Goal: Transaction & Acquisition: Purchase product/service

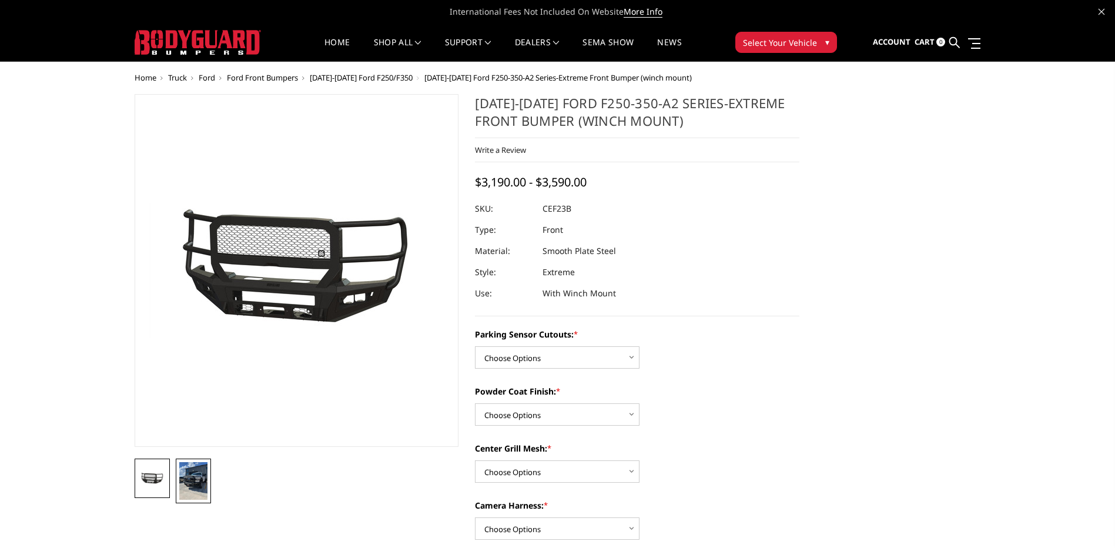
click at [193, 481] on img at bounding box center [193, 481] width 28 height 38
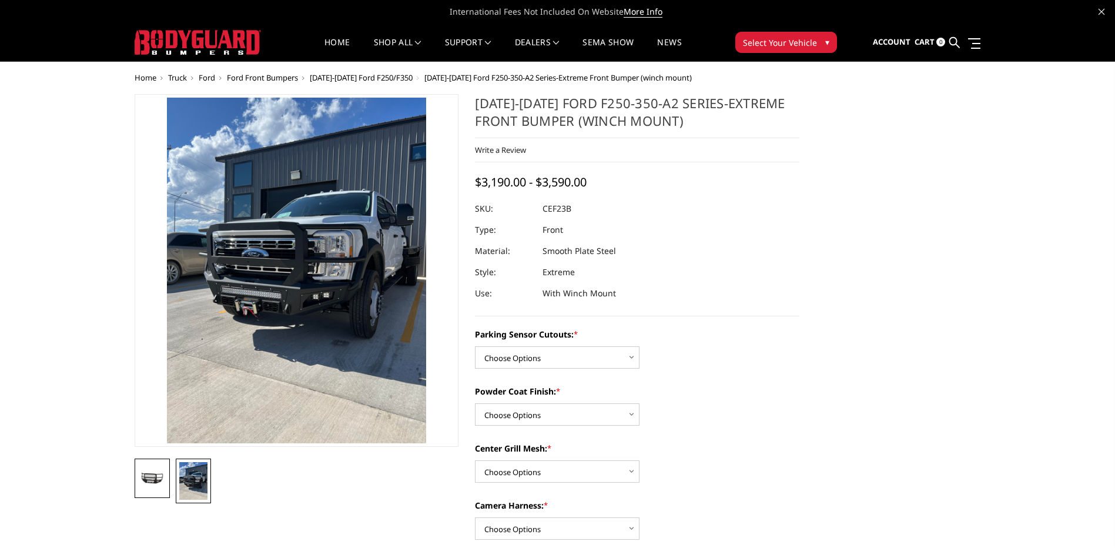
click at [146, 477] on img at bounding box center [152, 478] width 28 height 13
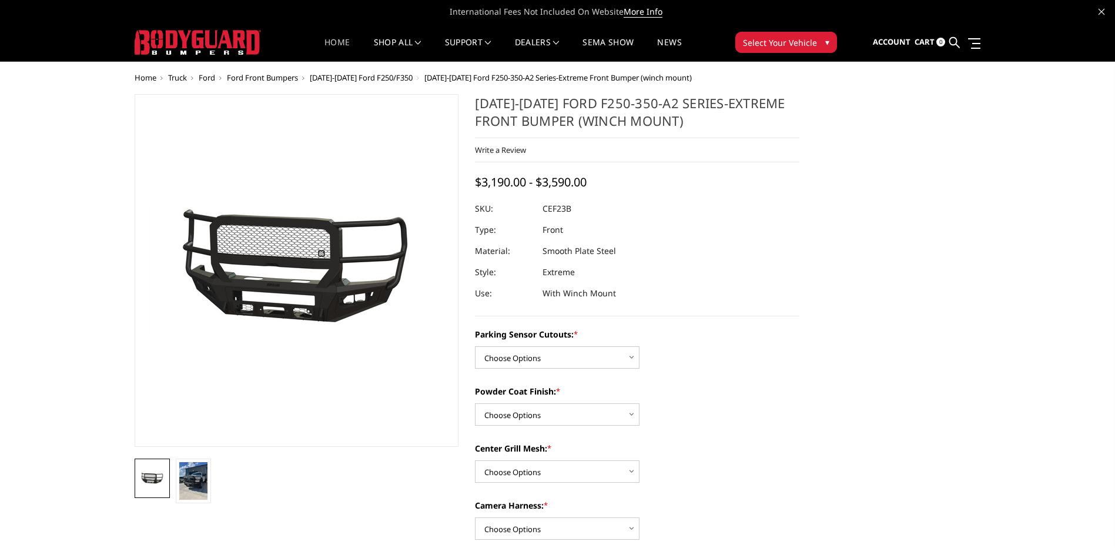
click at [337, 42] on link "Home" at bounding box center [336, 49] width 25 height 23
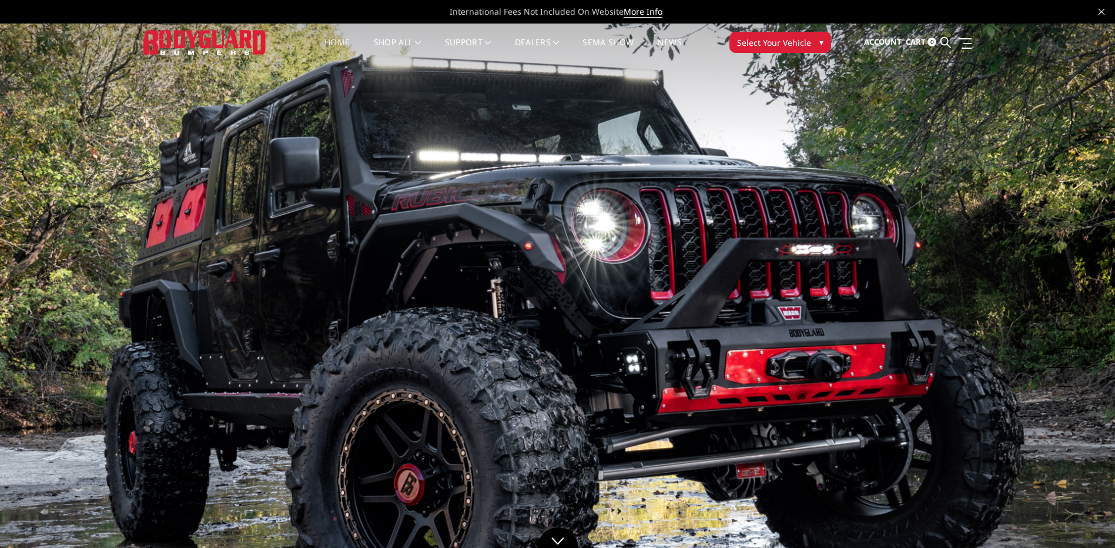
click at [785, 43] on span "Select Your Vehicle" at bounding box center [774, 42] width 74 height 12
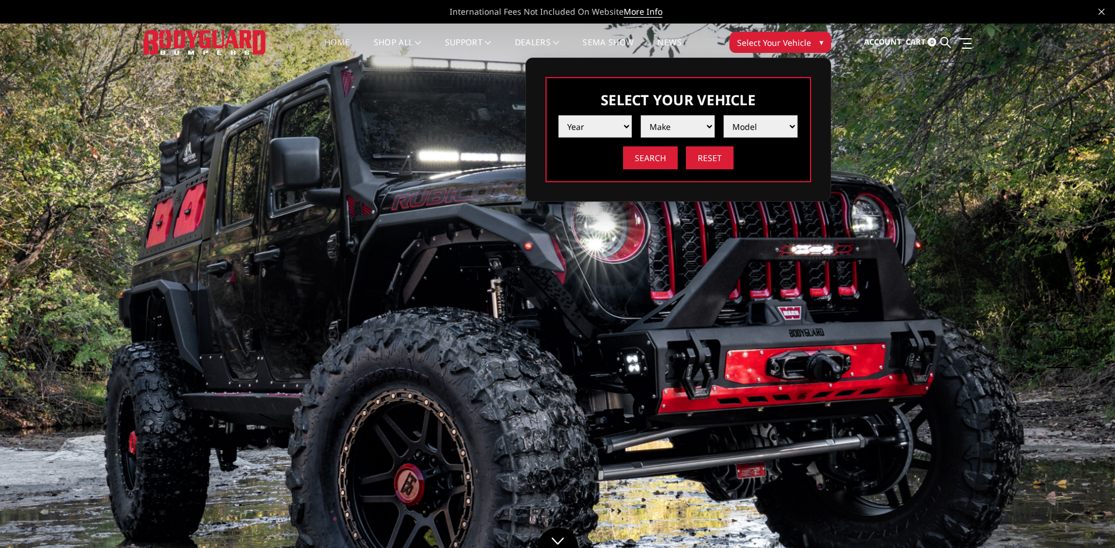
click at [588, 132] on select "Year 2025 2024 2023 2022 2021 2020 2019 2018 2017 2016 2015 2014 2013 2012 2011…" at bounding box center [595, 126] width 74 height 22
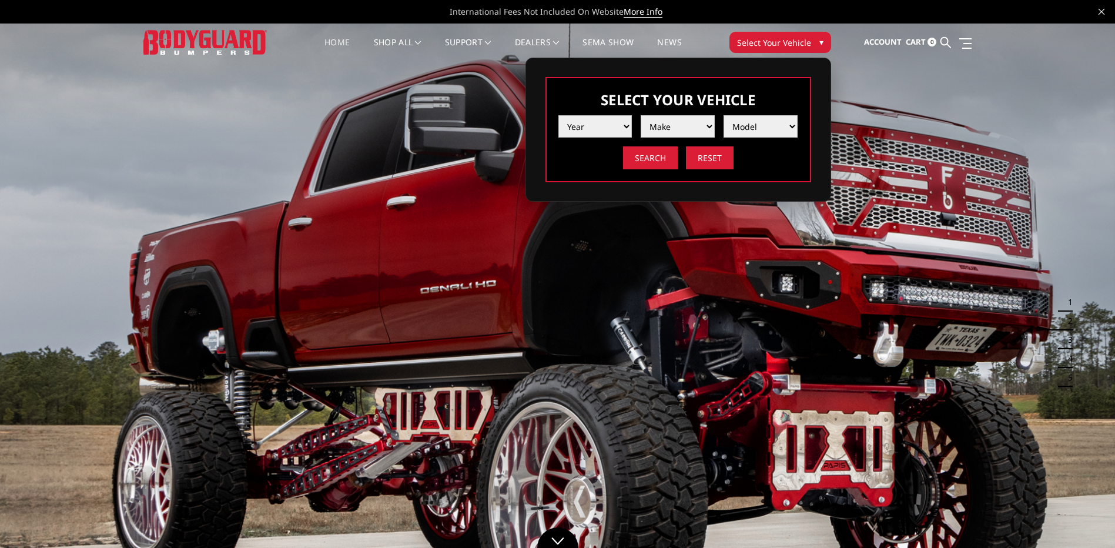
select select "yr_2003"
click at [558, 115] on select "Year 2025 2024 2023 2022 2021 2020 2019 2018 2017 2016 2015 2014 2013 2012 2011…" at bounding box center [595, 126] width 74 height 22
click at [670, 128] on select "Make Chevrolet Ford GMC Ram" at bounding box center [678, 126] width 74 height 22
select select "mk_ford"
click at [641, 115] on select "Make Chevrolet Ford GMC Ram" at bounding box center [678, 126] width 74 height 22
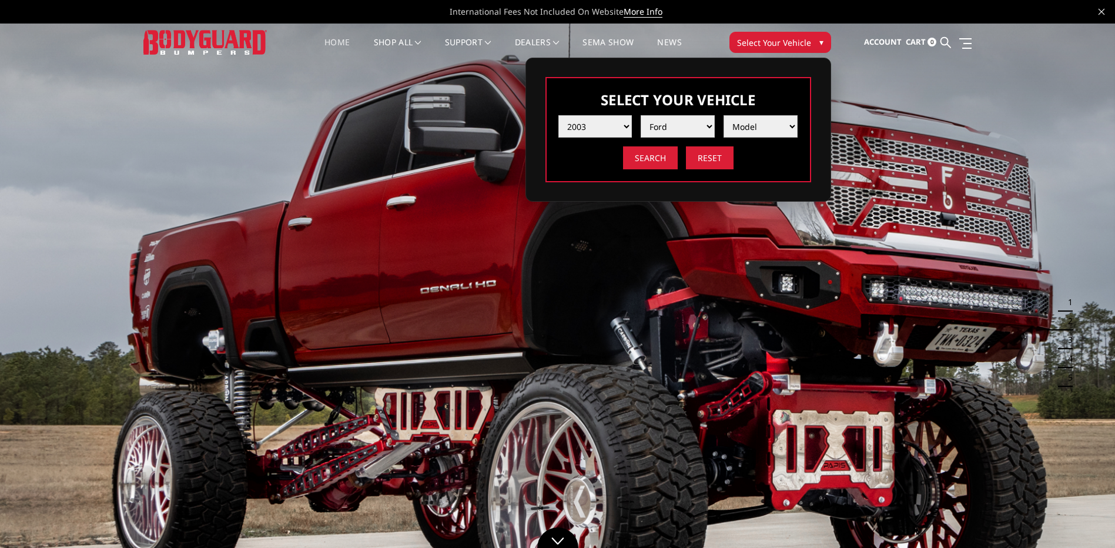
click at [759, 127] on select "Model Excursion F250 / F350 F250 / F350" at bounding box center [761, 126] width 74 height 22
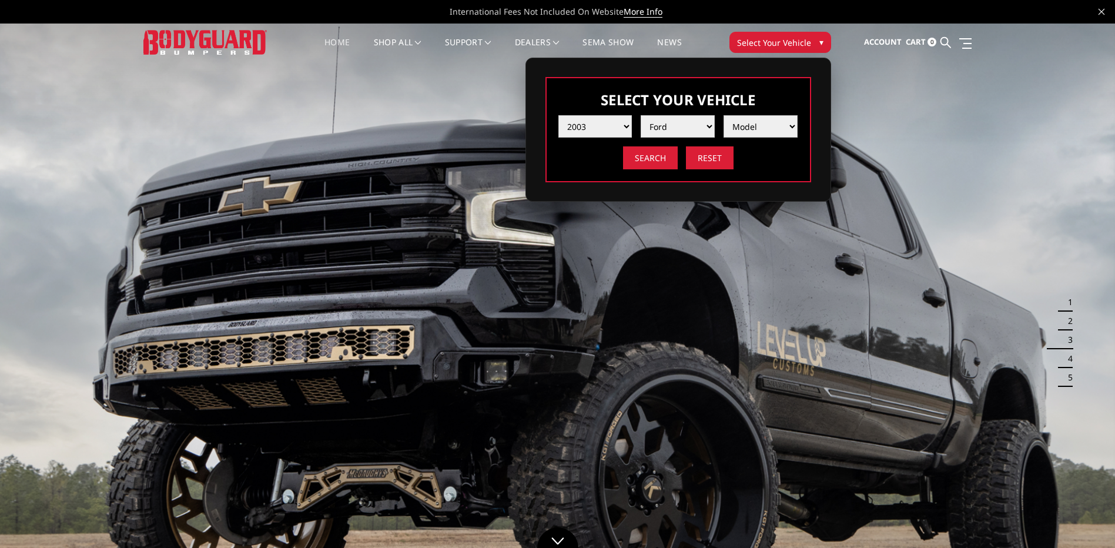
select select "md_f250-f350"
click at [724, 115] on select "Model Excursion F250 / F350 F250 / F350" at bounding box center [761, 126] width 74 height 22
click at [655, 154] on input "Search" at bounding box center [650, 157] width 55 height 23
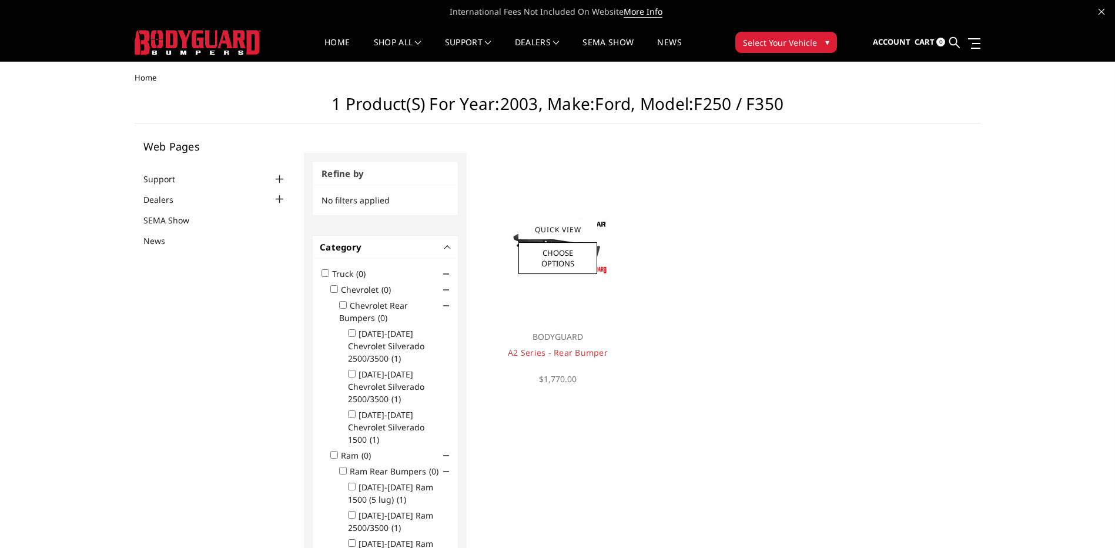
click at [503, 257] on div at bounding box center [558, 247] width 142 height 142
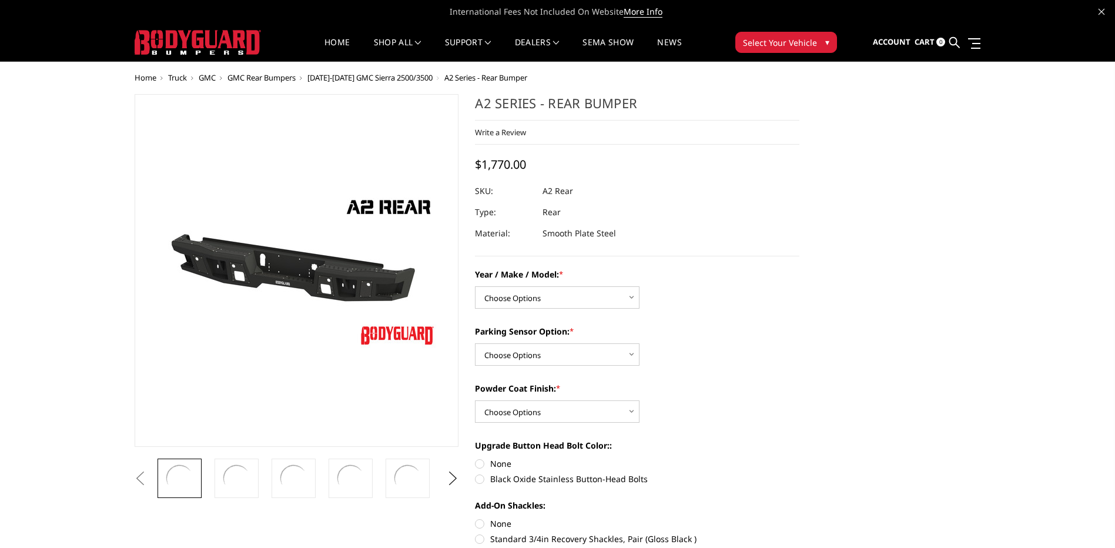
click at [719, 323] on div "Year / Make / Model: * Choose Options Chevrolet/GMC 20-24 2500 / 3500 Chevrolet…" at bounding box center [637, 443] width 324 height 350
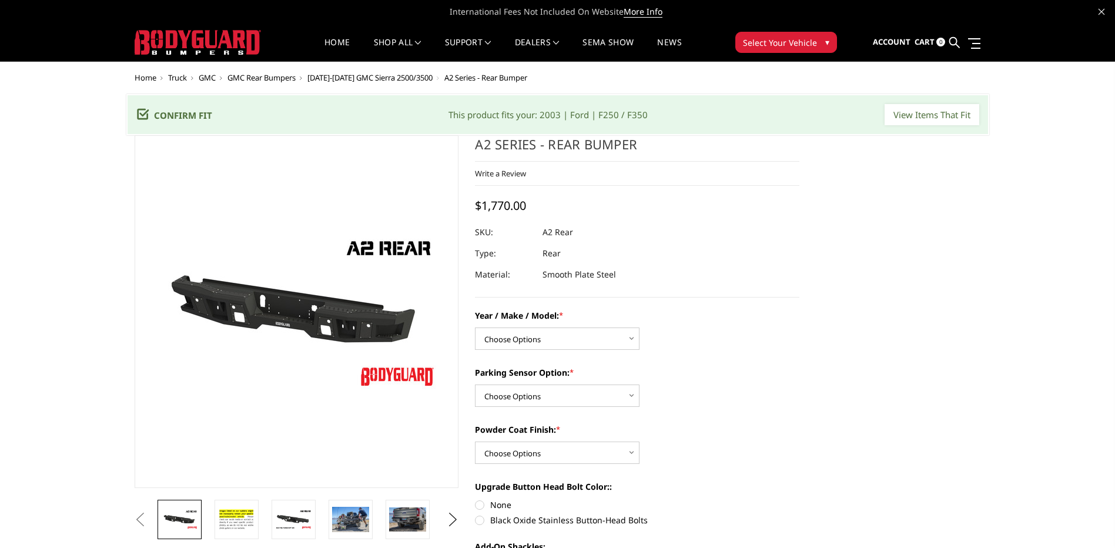
scroll to position [59, 0]
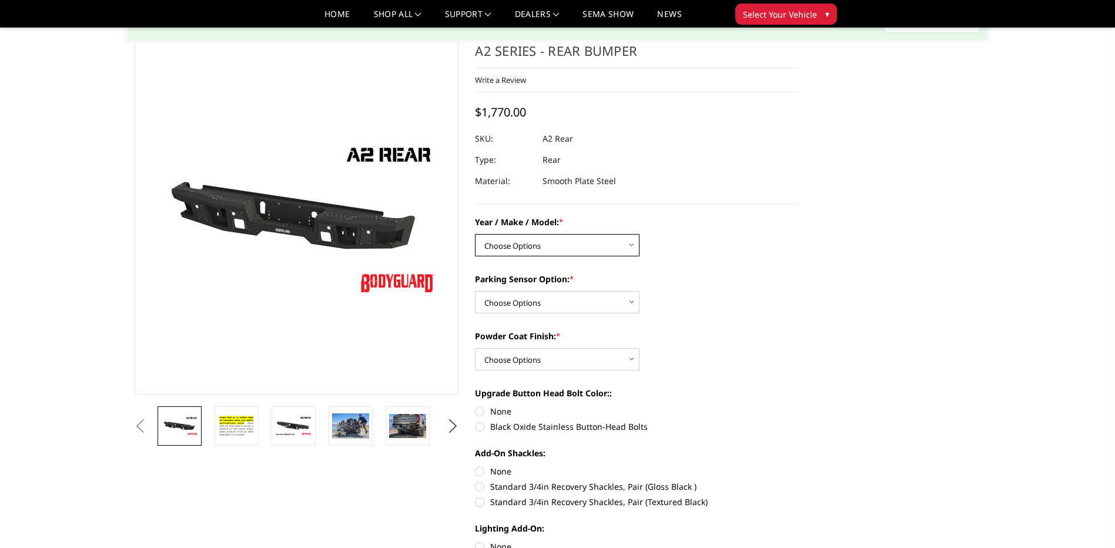
click at [530, 243] on select "Choose Options Chevrolet/GMC 20-24 2500 / 3500 Chevrolet/GMC 15-19 2500 / 3500 …" at bounding box center [557, 245] width 165 height 22
select select "1466"
click at [475, 234] on select "Choose Options Chevrolet/GMC 20-24 2500 / 3500 Chevrolet/GMC 15-19 2500 / 3500 …" at bounding box center [557, 245] width 165 height 22
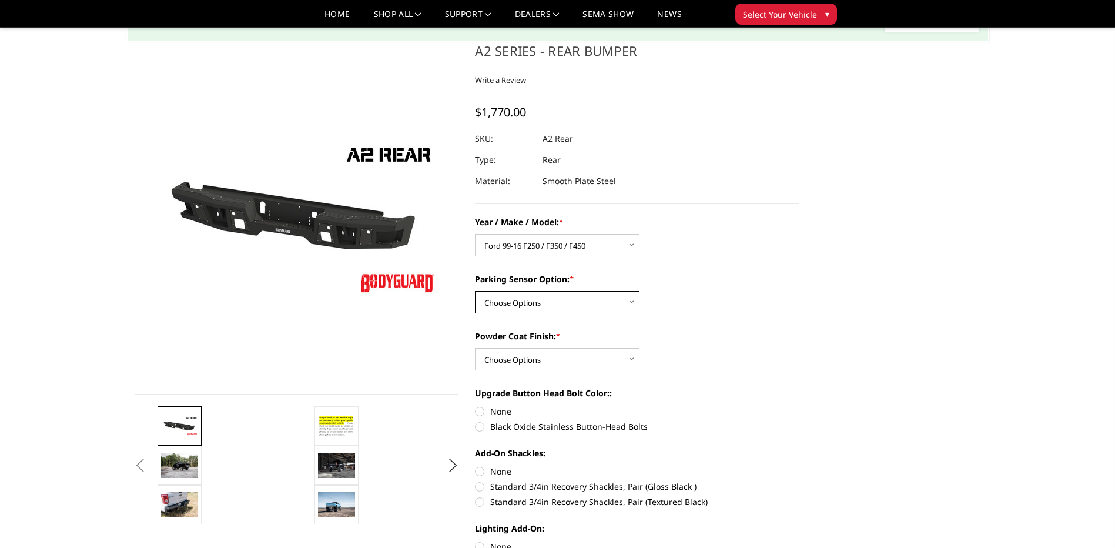
click at [578, 299] on select "Choose Options Yes - With sensor cutouts No - Without sensor cutouts" at bounding box center [557, 302] width 165 height 22
click at [805, 333] on section "A2 Series - Rear Bumper Write a Review Write a Review × A2 Series - Rear Bumper…" at bounding box center [637, 333] width 341 height 582
click at [518, 356] on select "Choose Options Bare metal (included) Texture black powder coat" at bounding box center [557, 359] width 165 height 22
click at [475, 348] on select "Choose Options Bare metal (included) Texture black powder coat" at bounding box center [557, 359] width 165 height 22
click at [548, 359] on select "Choose Options Bare metal (included) Texture black powder coat" at bounding box center [557, 359] width 165 height 22
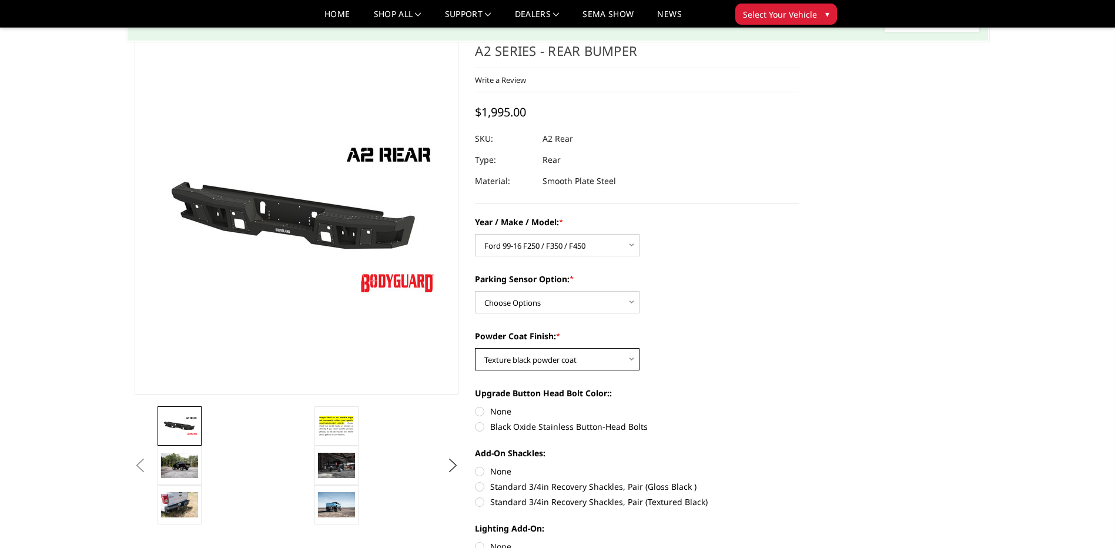
select select "551"
click at [475, 348] on select "Choose Options Bare metal (included) Texture black powder coat" at bounding box center [557, 359] width 165 height 22
click at [524, 358] on select "Choose Options Bare metal (included) Texture black powder coat" at bounding box center [557, 359] width 165 height 22
select select
click at [475, 348] on select "Choose Options Bare metal (included) Texture black powder coat" at bounding box center [557, 359] width 165 height 22
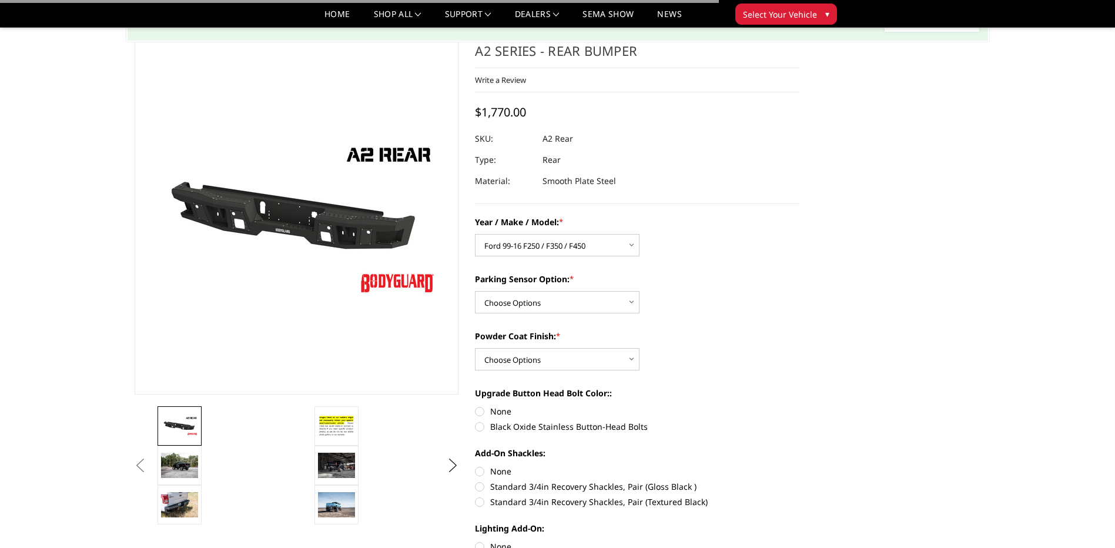
click at [724, 321] on div "Year / Make / Model: * Choose Options Chevrolet/GMC 20-24 2500 / 3500 Chevrolet…" at bounding box center [637, 391] width 324 height 350
click at [149, 465] on button "Previous" at bounding box center [141, 466] width 18 height 18
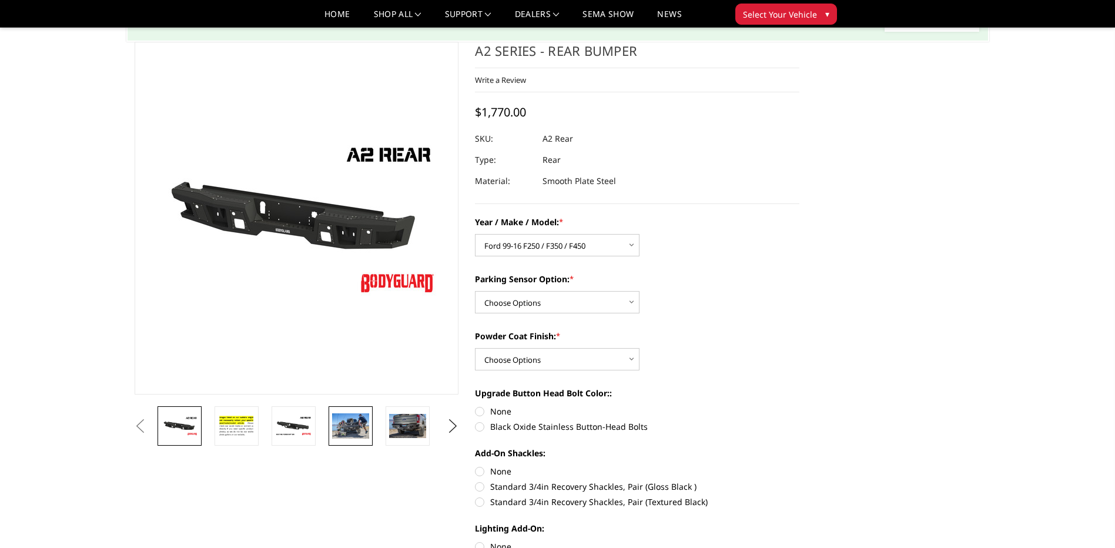
click at [354, 426] on img at bounding box center [350, 425] width 37 height 25
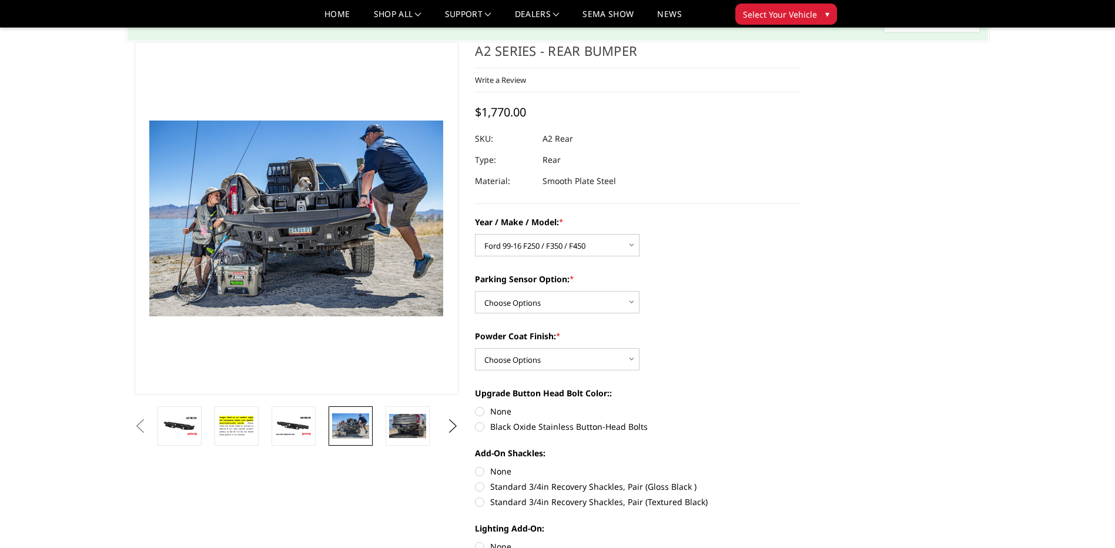
click at [149, 418] on button "Previous" at bounding box center [141, 426] width 18 height 18
click at [149, 428] on button "Previous" at bounding box center [141, 426] width 18 height 18
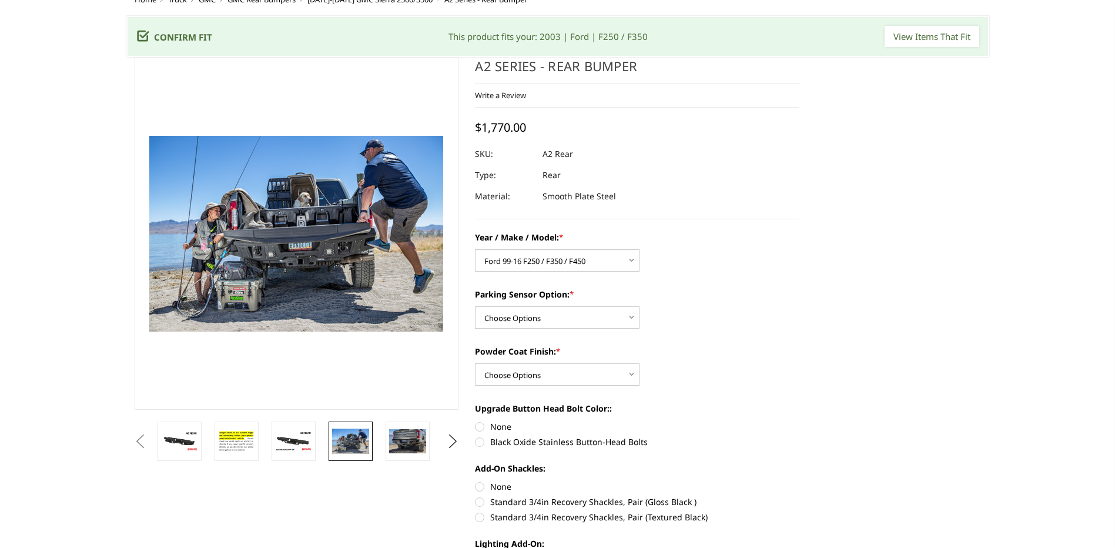
scroll to position [0, 0]
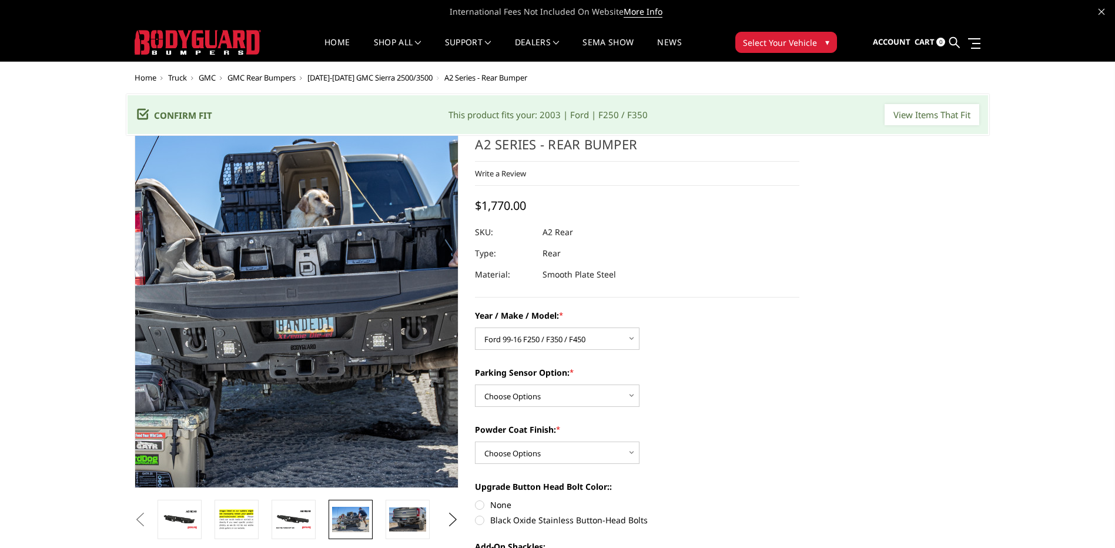
click at [299, 351] on img at bounding box center [294, 295] width 752 height 501
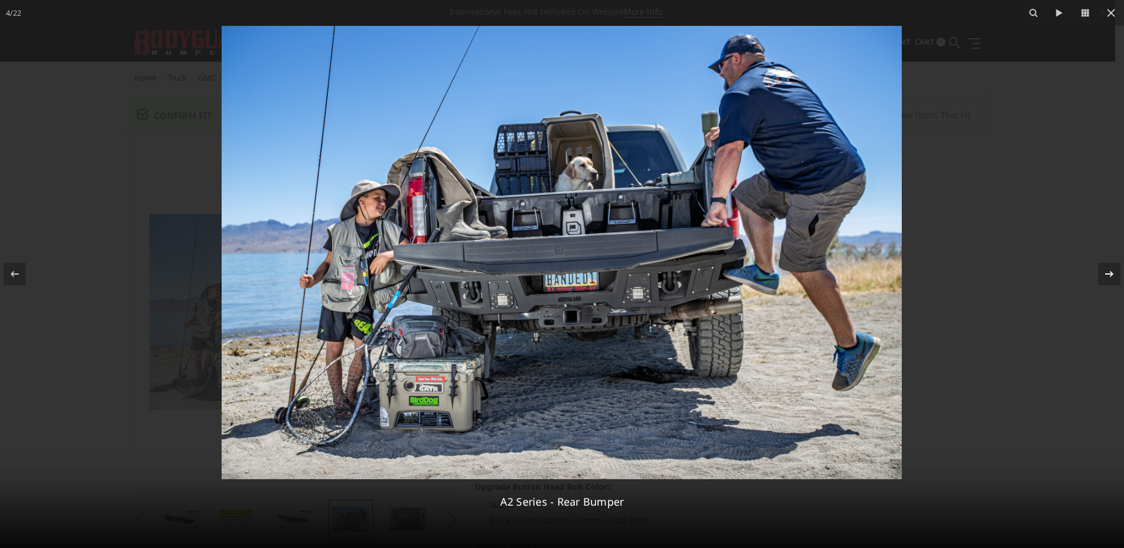
click at [1105, 277] on icon at bounding box center [1109, 274] width 14 height 14
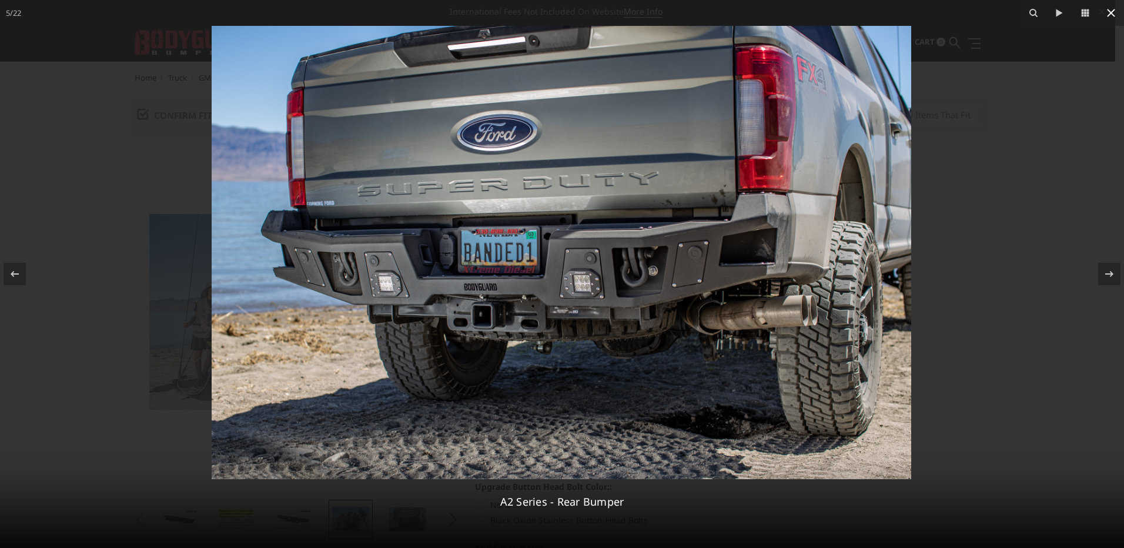
click at [1111, 11] on icon at bounding box center [1111, 13] width 14 height 14
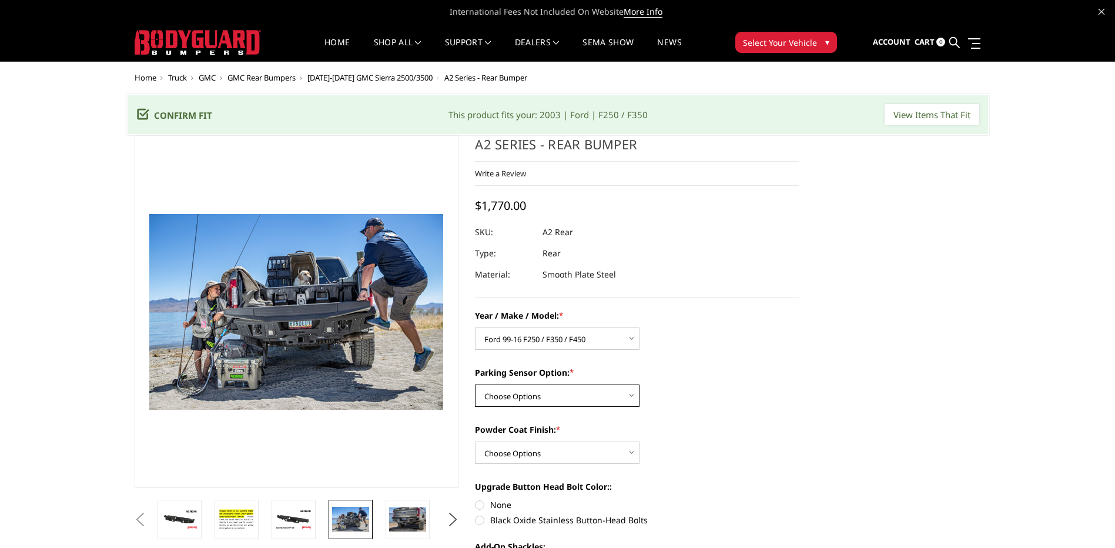
click at [562, 400] on select "Choose Options Yes - With sensor cutouts No - Without sensor cutouts" at bounding box center [557, 395] width 165 height 22
select select "564"
click at [475, 384] on select "Choose Options Yes - With sensor cutouts No - Without sensor cutouts" at bounding box center [557, 395] width 165 height 22
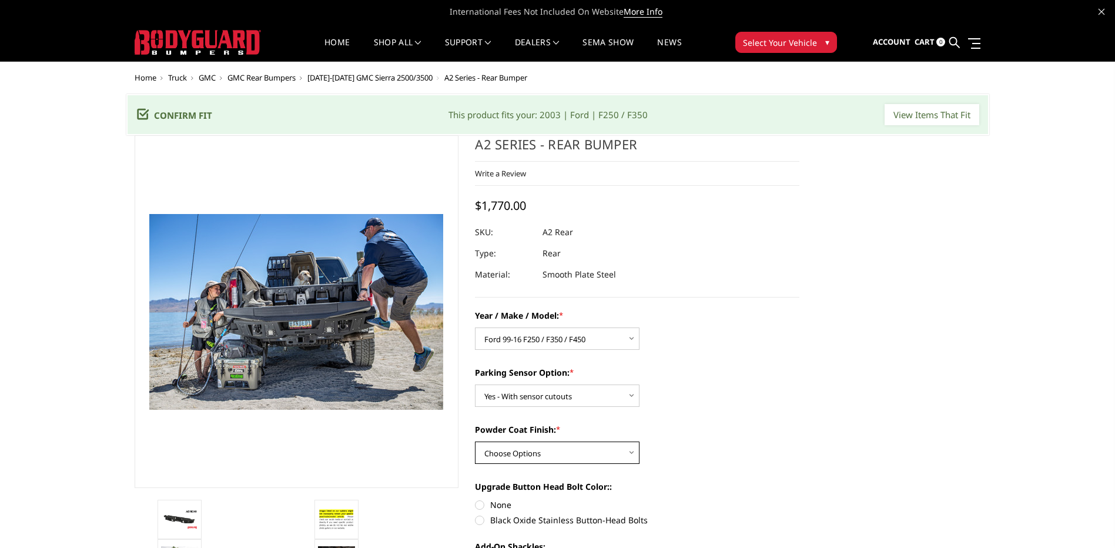
click at [567, 452] on select "Choose Options Bare metal (included) Texture black powder coat" at bounding box center [557, 452] width 165 height 22
select select "549"
click at [475, 441] on select "Choose Options Bare metal (included) Texture black powder coat" at bounding box center [557, 452] width 165 height 22
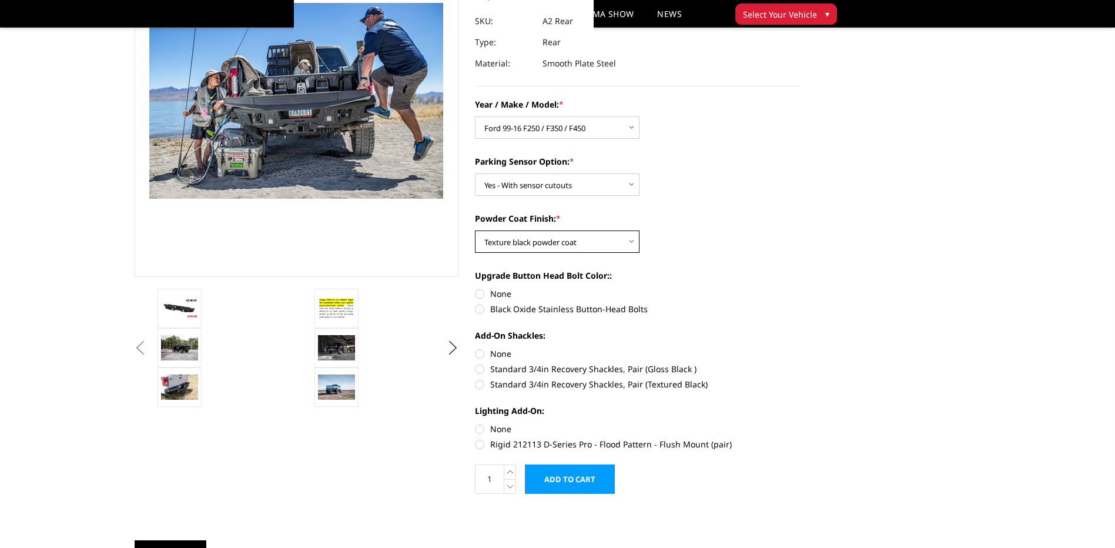
scroll to position [59, 0]
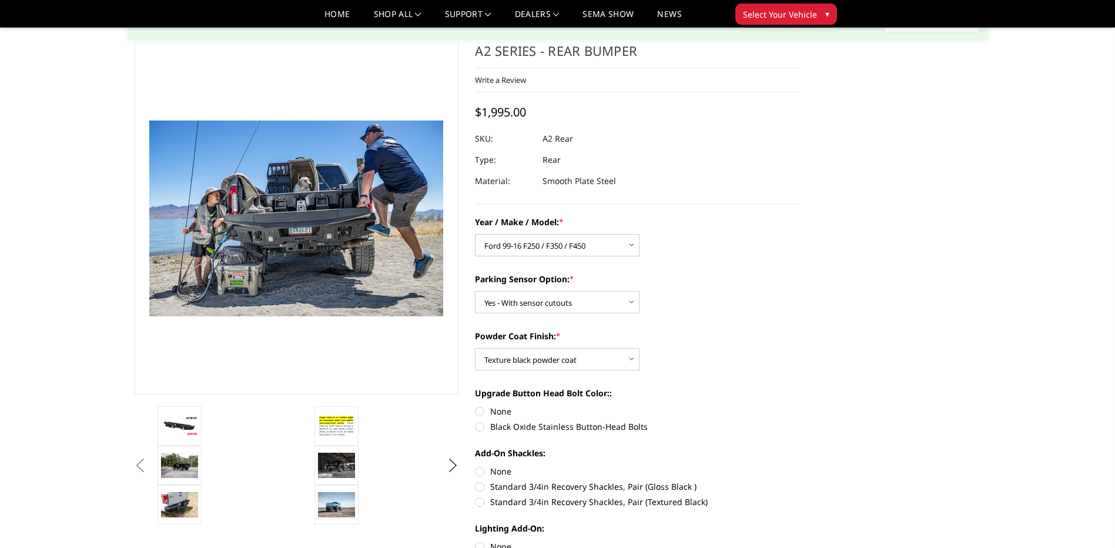
click at [481, 427] on label "Black Oxide Stainless Button-Head Bolts" at bounding box center [637, 426] width 324 height 12
click at [799, 406] on input "Black Oxide Stainless Button-Head Bolts" at bounding box center [799, 405] width 1 height 1
radio input "true"
click at [480, 414] on label "None" at bounding box center [637, 411] width 324 height 12
click at [475, 406] on input "None" at bounding box center [475, 405] width 1 height 1
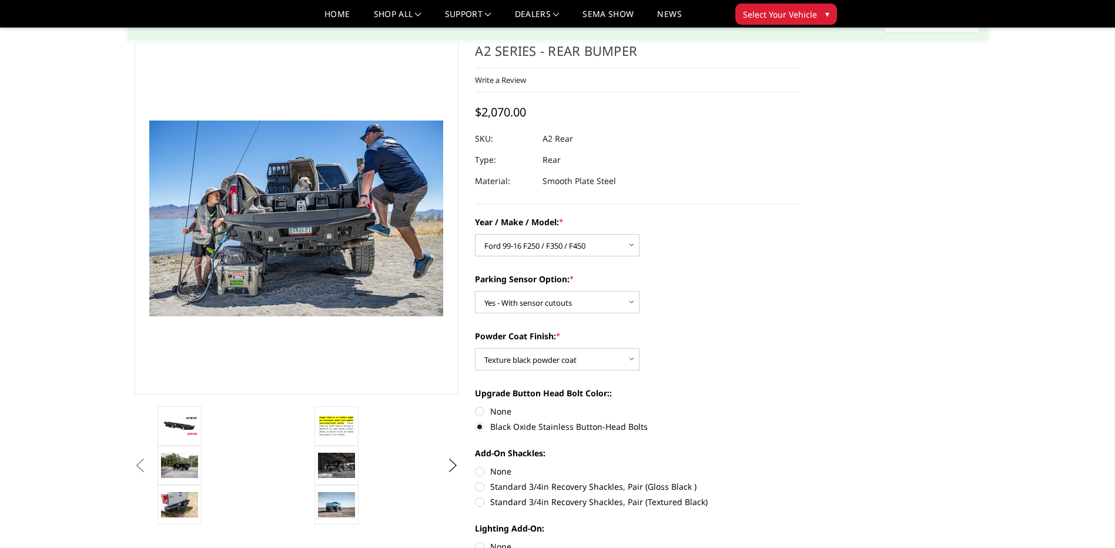
radio input "true"
click at [479, 429] on label "Black Oxide Stainless Button-Head Bolts" at bounding box center [637, 426] width 324 height 12
click at [799, 406] on input "Black Oxide Stainless Button-Head Bolts" at bounding box center [799, 405] width 1 height 1
radio input "true"
click at [480, 409] on label "None" at bounding box center [637, 411] width 324 height 12
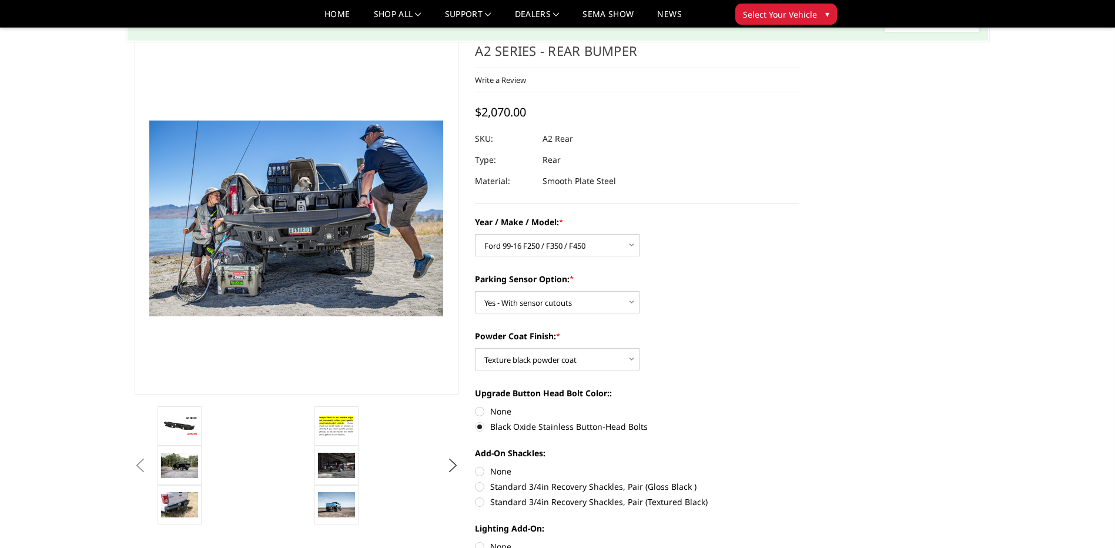
click at [475, 406] on input "None" at bounding box center [475, 405] width 1 height 1
radio input "true"
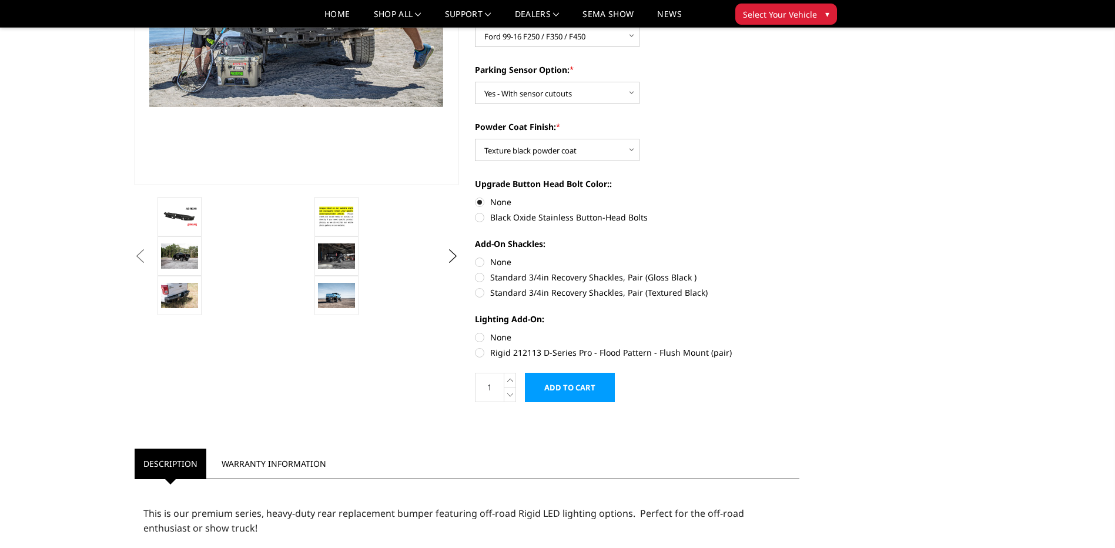
scroll to position [294, 0]
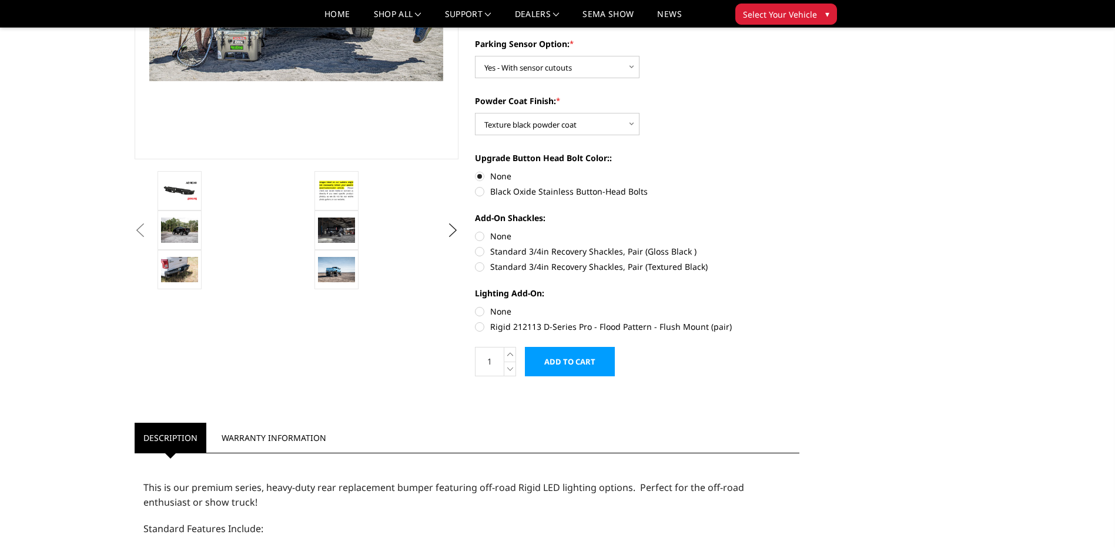
click at [480, 331] on label "Rigid 212113 D-Series Pro - Flood Pattern - Flush Mount (pair)" at bounding box center [637, 326] width 324 height 12
click at [799, 306] on input "Rigid 212113 D-Series Pro - Flood Pattern - Flush Mount (pair)" at bounding box center [799, 305] width 1 height 1
radio input "true"
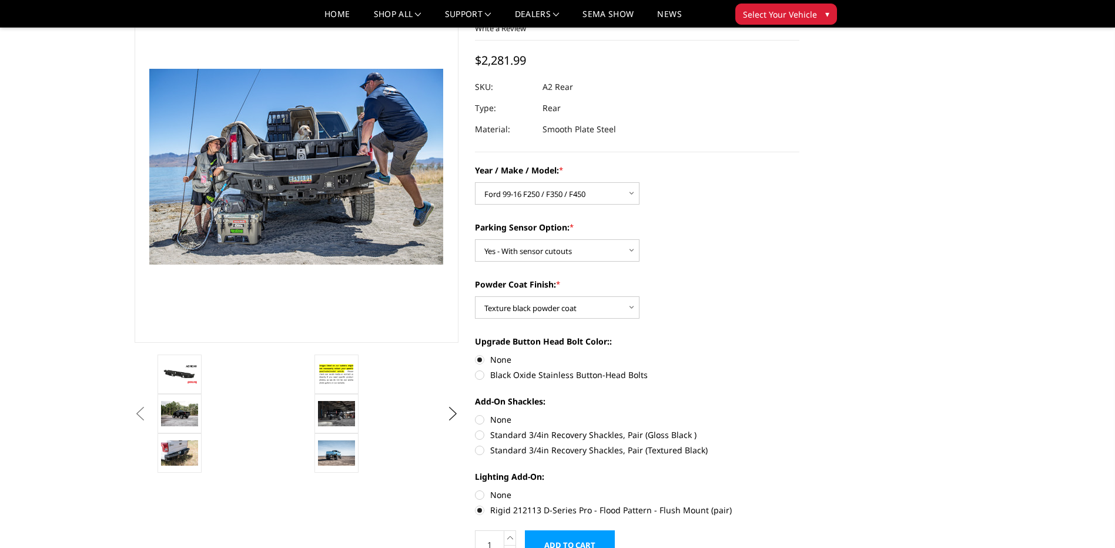
scroll to position [118, 0]
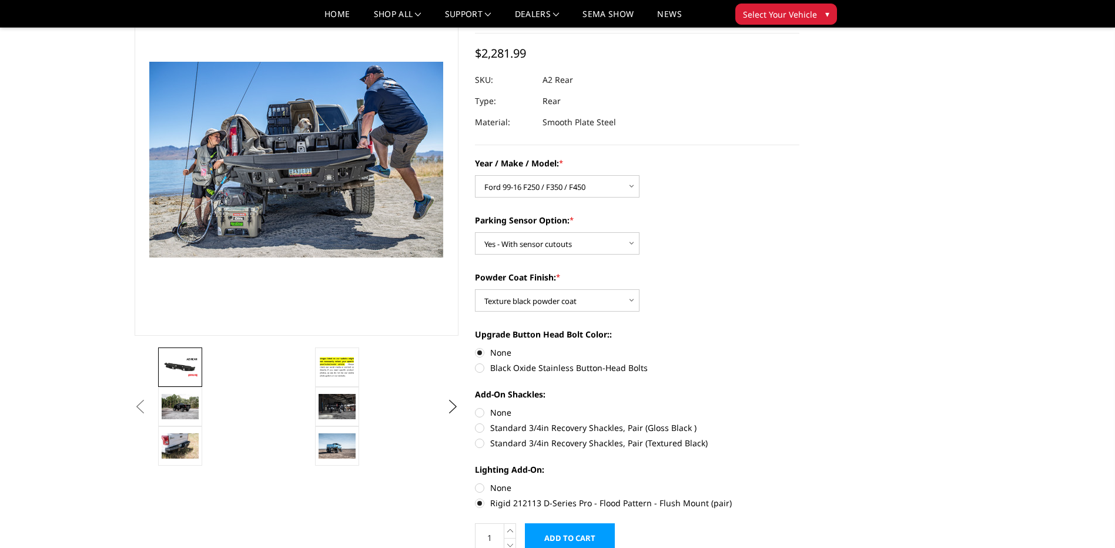
click at [179, 366] on img at bounding box center [180, 367] width 37 height 21
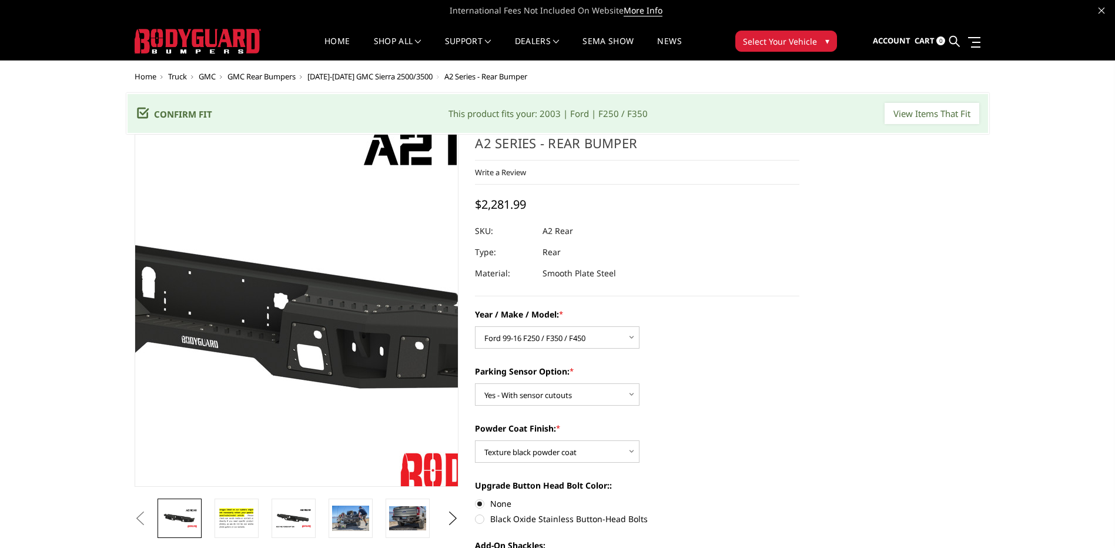
scroll to position [0, 0]
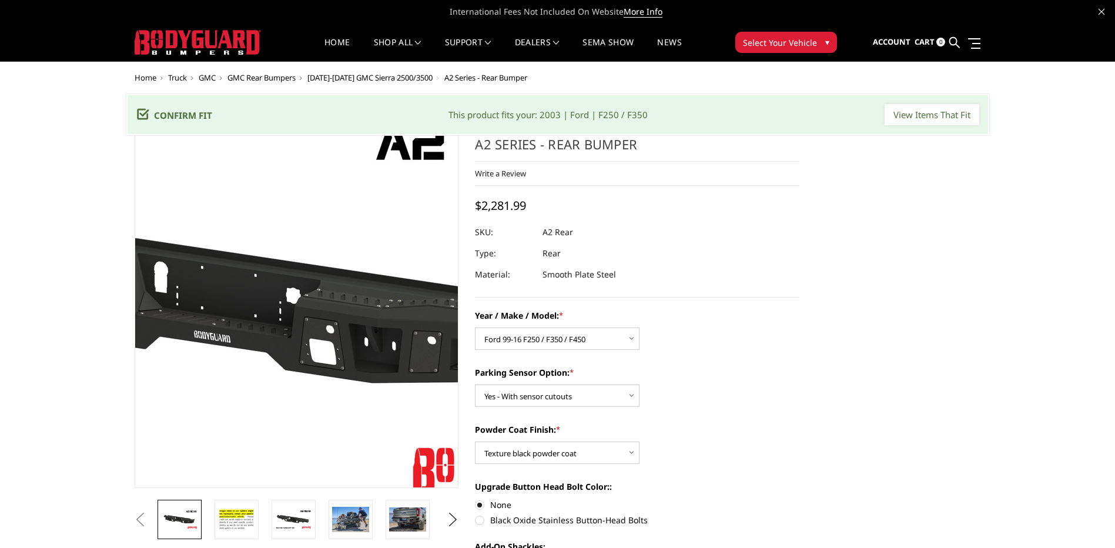
click at [347, 313] on img at bounding box center [247, 304] width 752 height 423
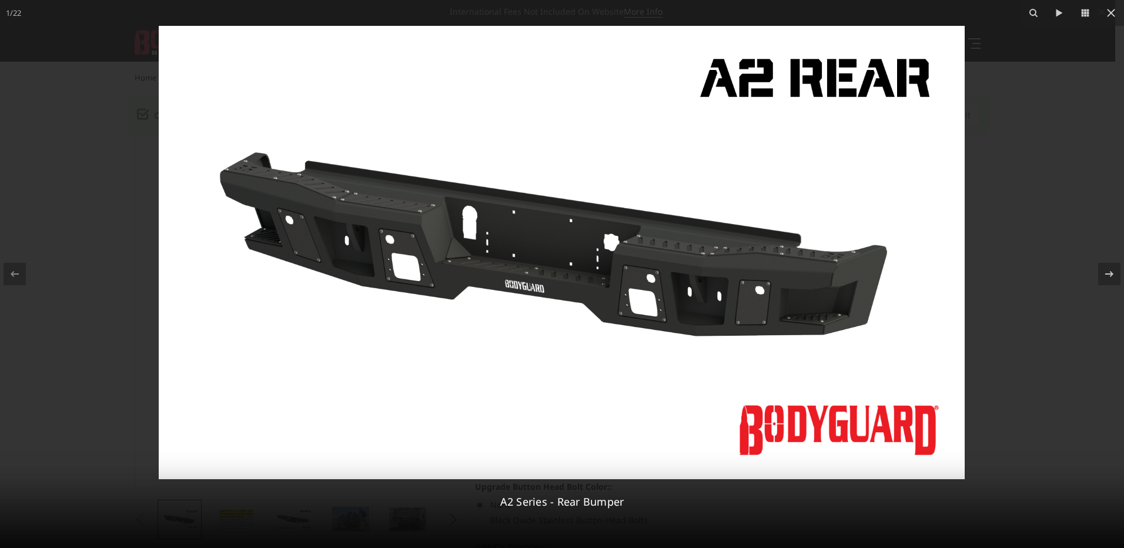
click at [531, 288] on img at bounding box center [562, 252] width 806 height 453
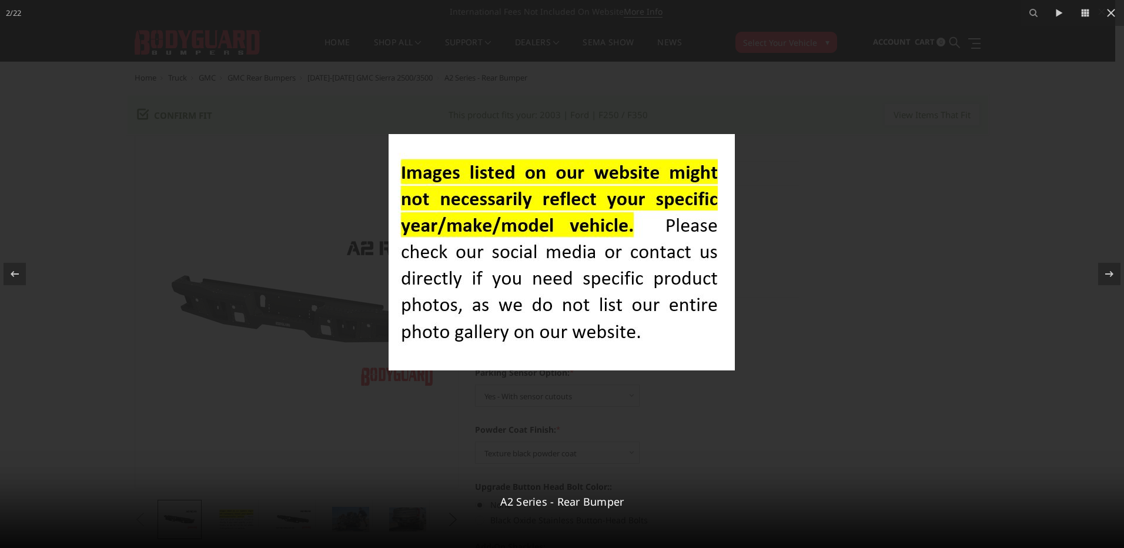
click at [664, 347] on img at bounding box center [561, 252] width 346 height 236
click at [1112, 12] on icon at bounding box center [1111, 13] width 8 height 8
